Goal: Find specific page/section: Find specific page/section

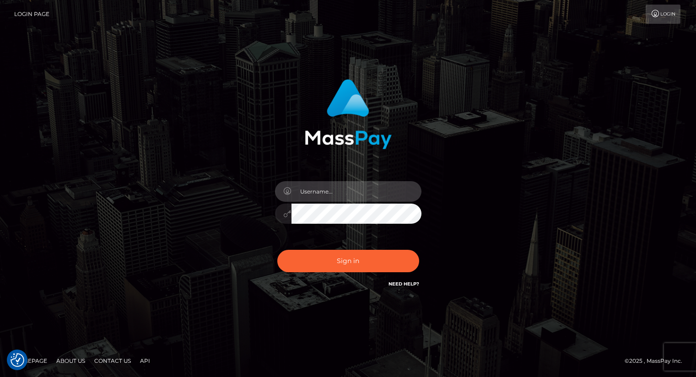
click at [341, 187] on input "text" at bounding box center [356, 191] width 130 height 21
click at [347, 187] on input "text" at bounding box center [356, 191] width 130 height 21
type input "oli.fanvue"
click at [340, 196] on input "text" at bounding box center [356, 191] width 130 height 21
type input "oli.fanvue"
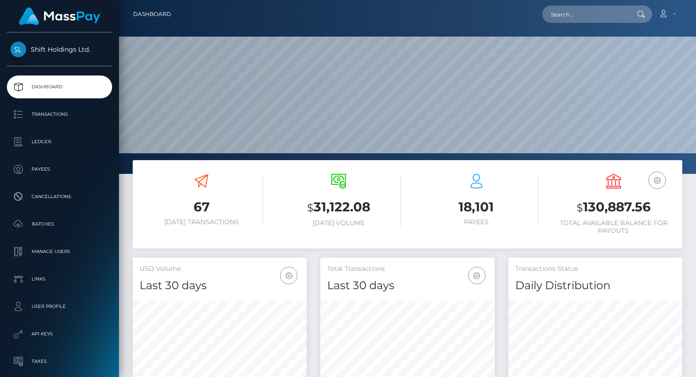
scroll to position [162, 174]
click at [584, 16] on input "text" at bounding box center [585, 13] width 86 height 17
paste input "chrisaschwartz2014@gmail.com"
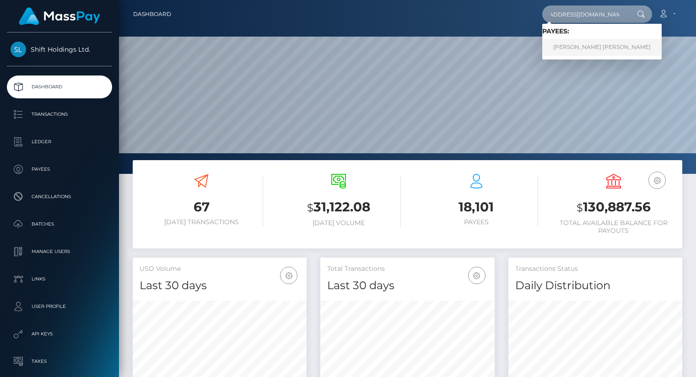
type input "chrisaschwartz2014@gmail.com"
click at [589, 48] on link "CHRISTOPHER ADAM SCHWARTZ" at bounding box center [601, 47] width 119 height 17
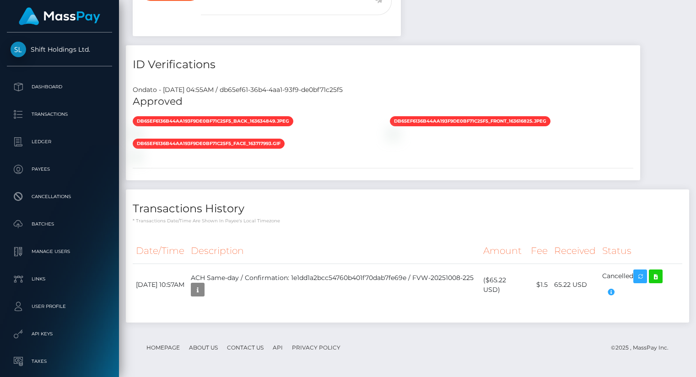
scroll to position [669, 0]
